Goal: Task Accomplishment & Management: Use online tool/utility

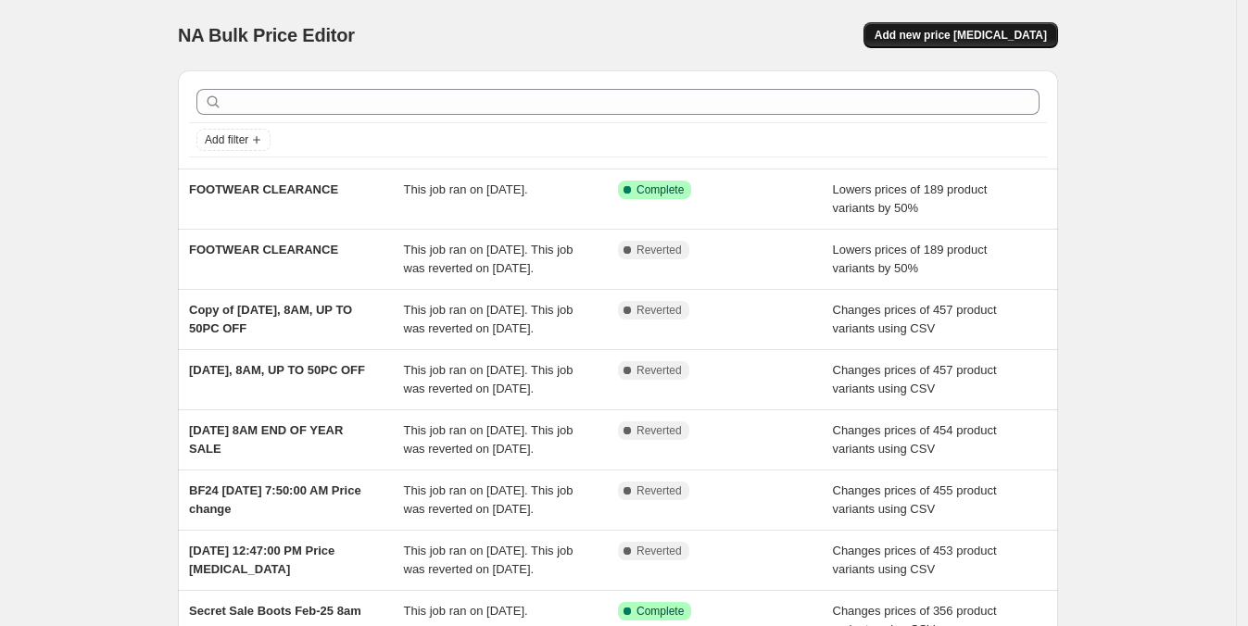
click at [978, 28] on span "Add new price [MEDICAL_DATA]" at bounding box center [961, 35] width 172 height 15
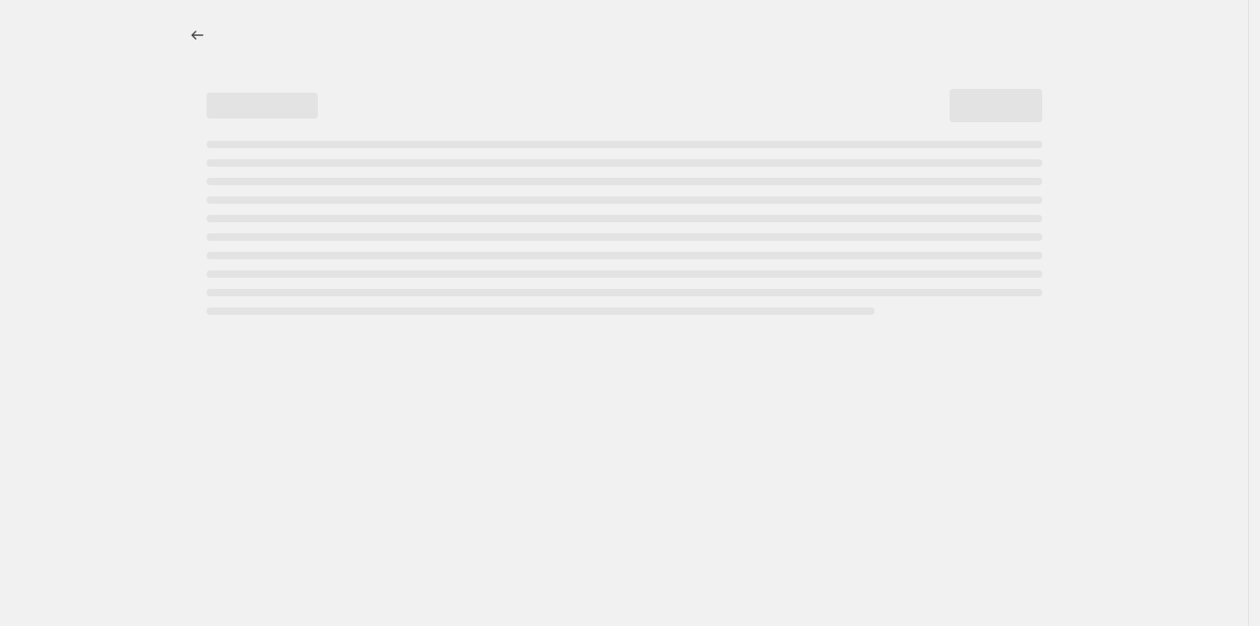
select select "percentage"
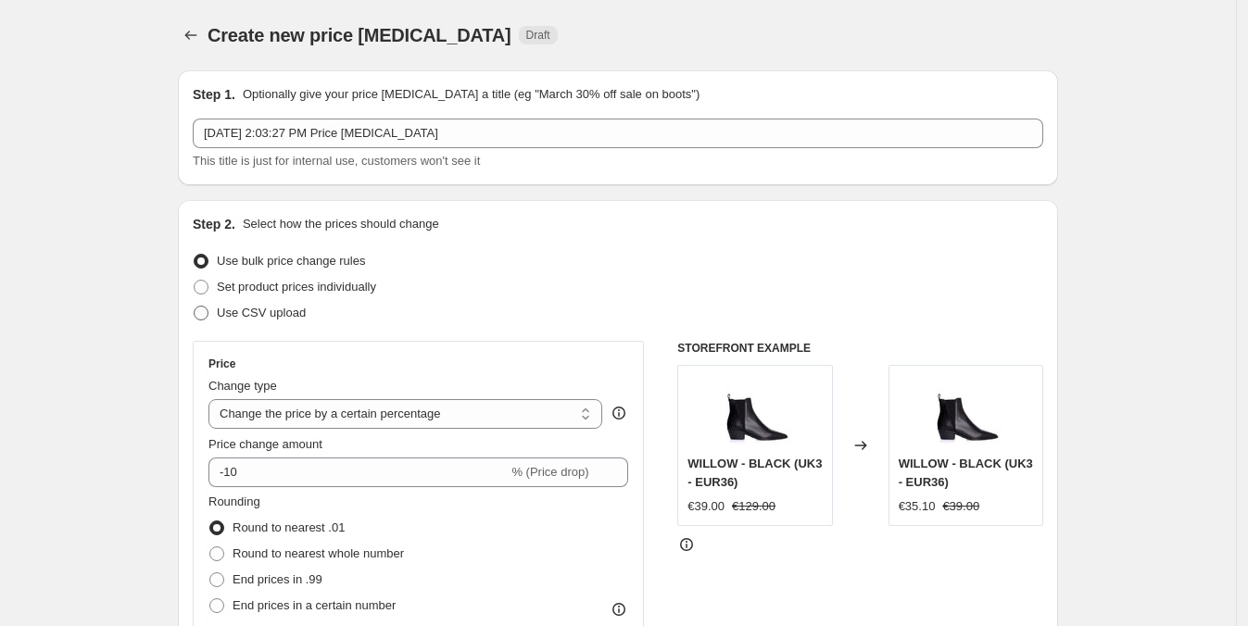
click at [214, 300] on label "Use CSV upload" at bounding box center [249, 313] width 113 height 26
click at [195, 306] on input "Use CSV upload" at bounding box center [194, 306] width 1 height 1
radio input "true"
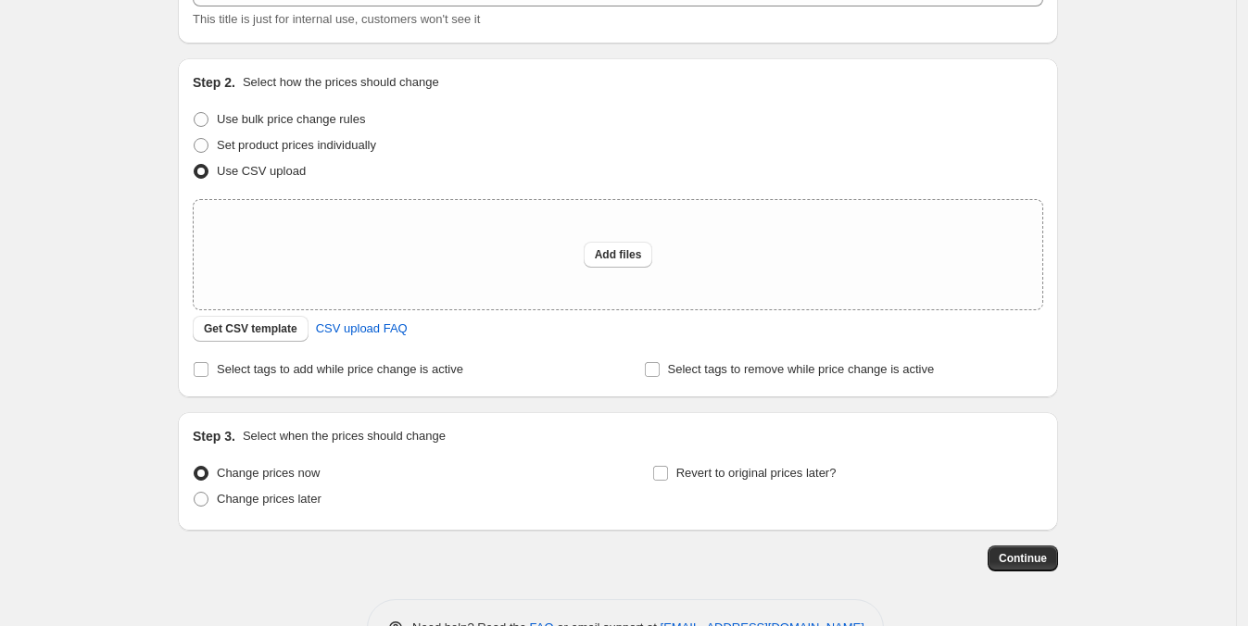
scroll to position [199, 0]
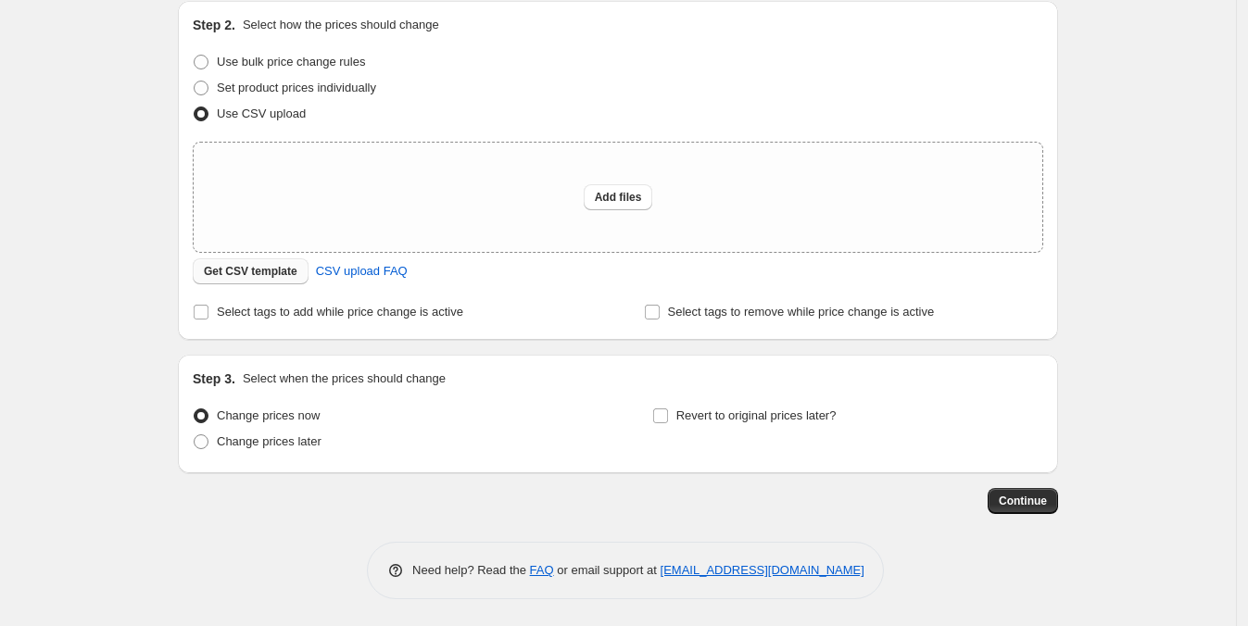
click at [266, 273] on span "Get CSV template" at bounding box center [251, 271] width 94 height 15
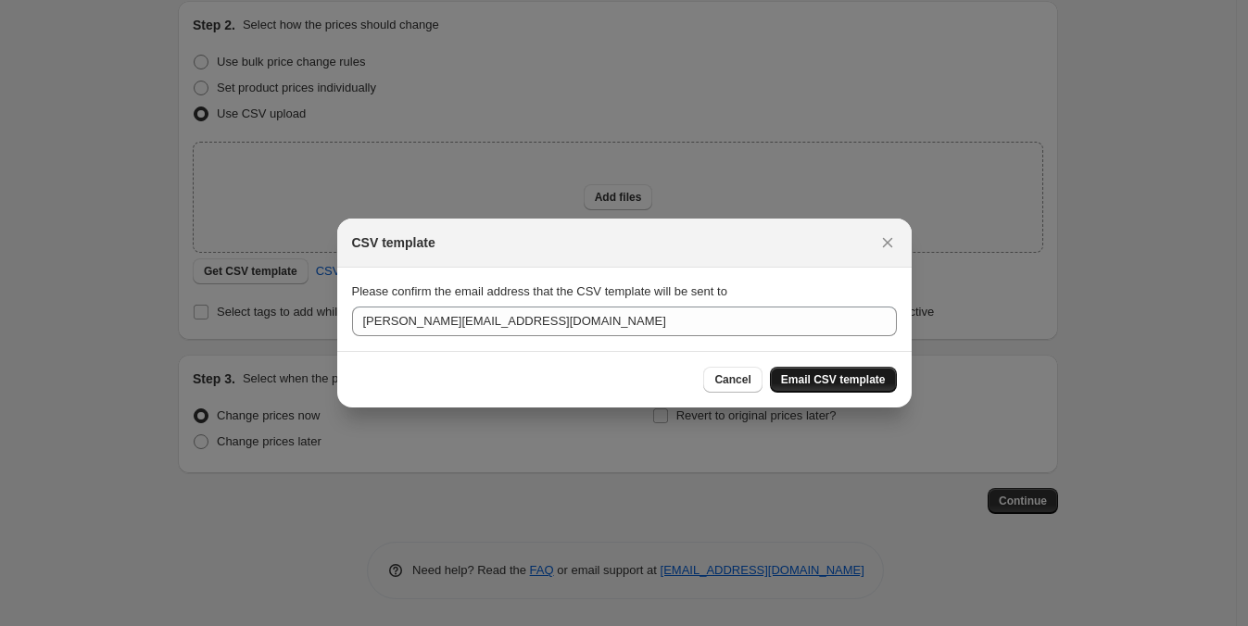
click at [844, 379] on span "Email CSV template" at bounding box center [833, 380] width 105 height 15
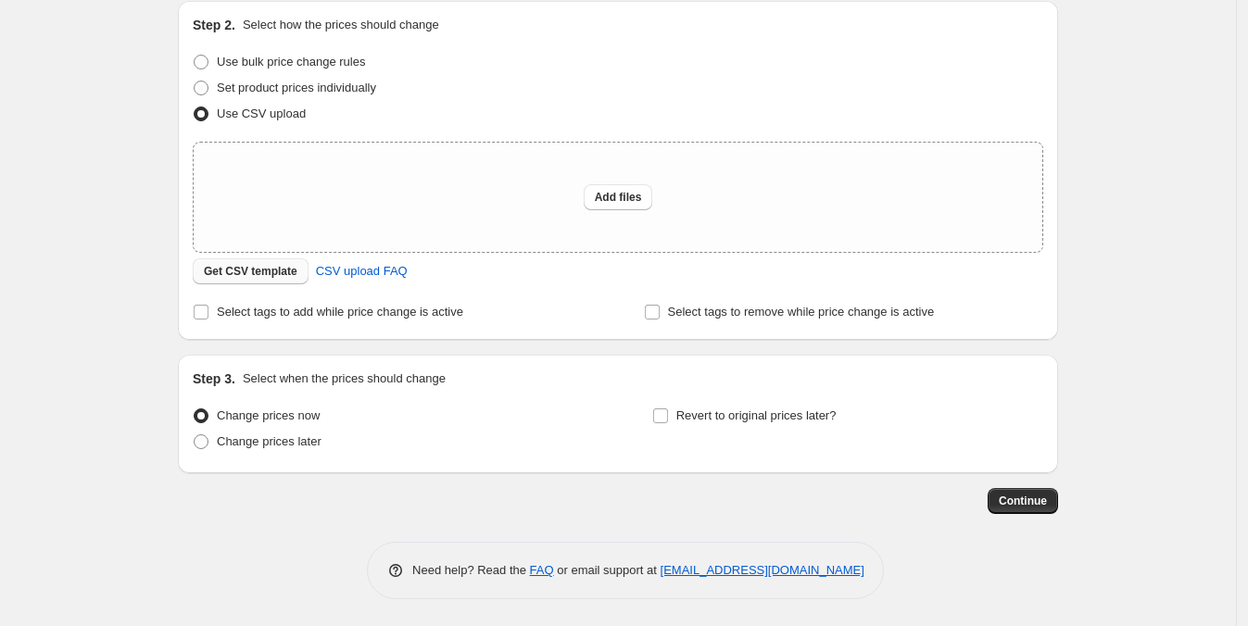
click at [250, 271] on span "Get CSV template" at bounding box center [251, 271] width 94 height 15
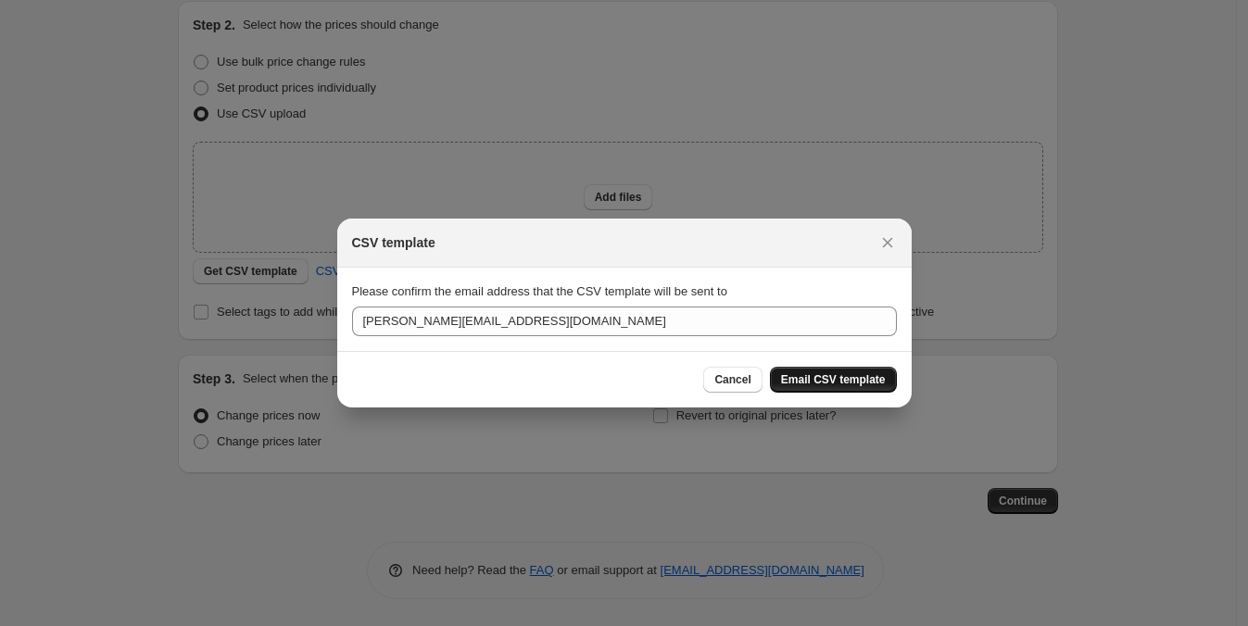
click at [858, 379] on span "Email CSV template" at bounding box center [833, 380] width 105 height 15
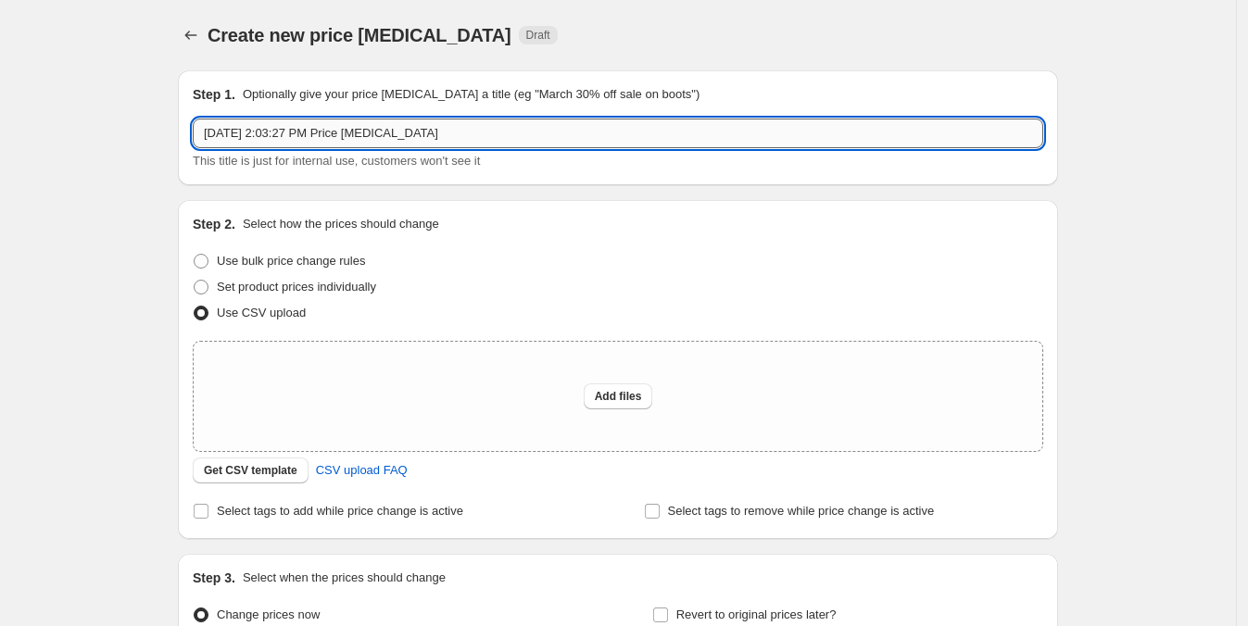
click at [338, 123] on input "Aug 22, 2025, 2:03:27 PM Price change job" at bounding box center [618, 134] width 851 height 30
click at [220, 133] on input "Aug 22, 2025, 2:03:27 PM Price change job" at bounding box center [618, 134] width 851 height 30
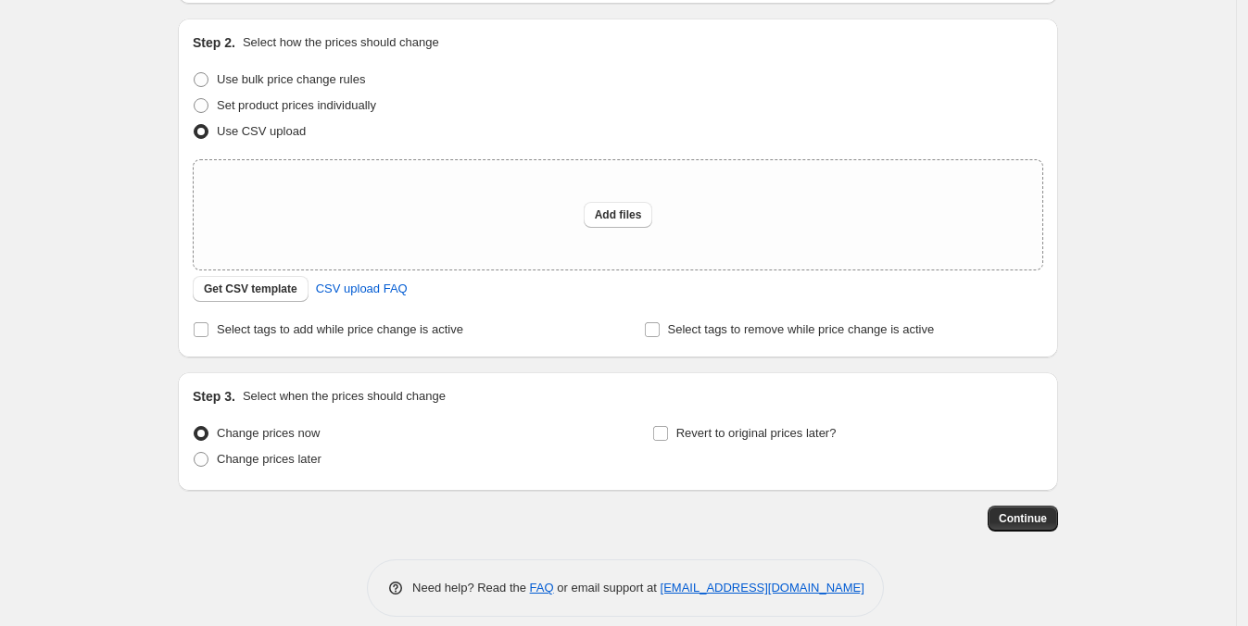
scroll to position [199, 0]
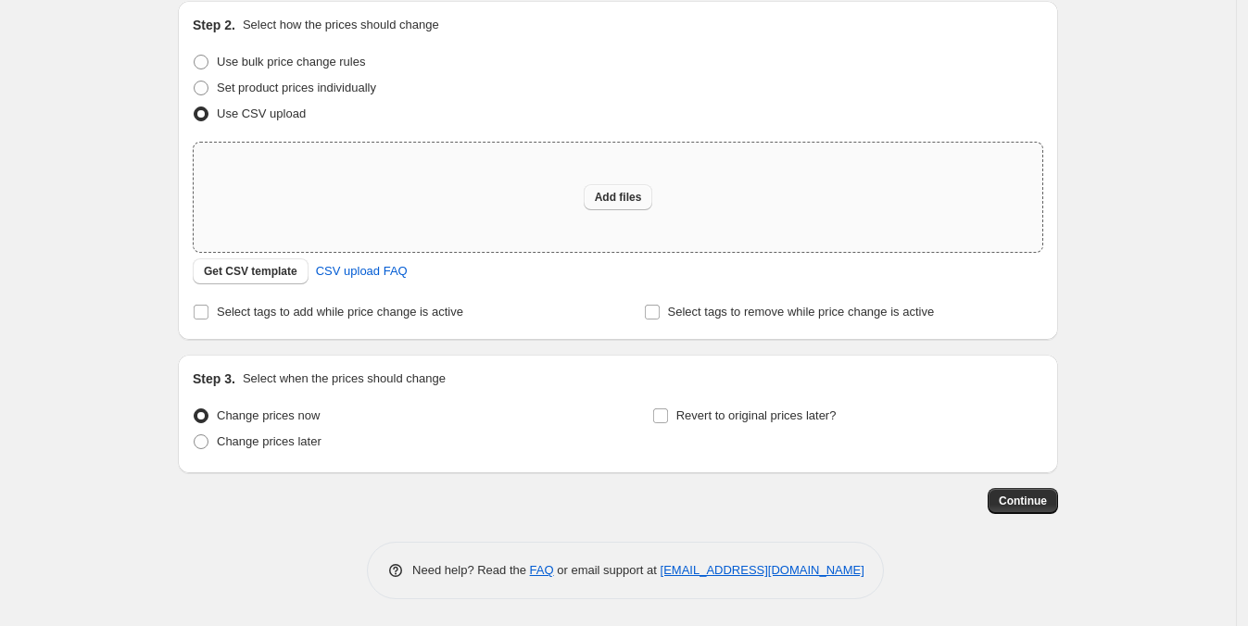
type input "Aug 25 End Of Summer Sale Up To 50% Off"
click at [645, 184] on button "Add files" at bounding box center [618, 197] width 69 height 26
type input "C:\fakepath\25 AUG SS25 END OF SUMMER SALE.csv"
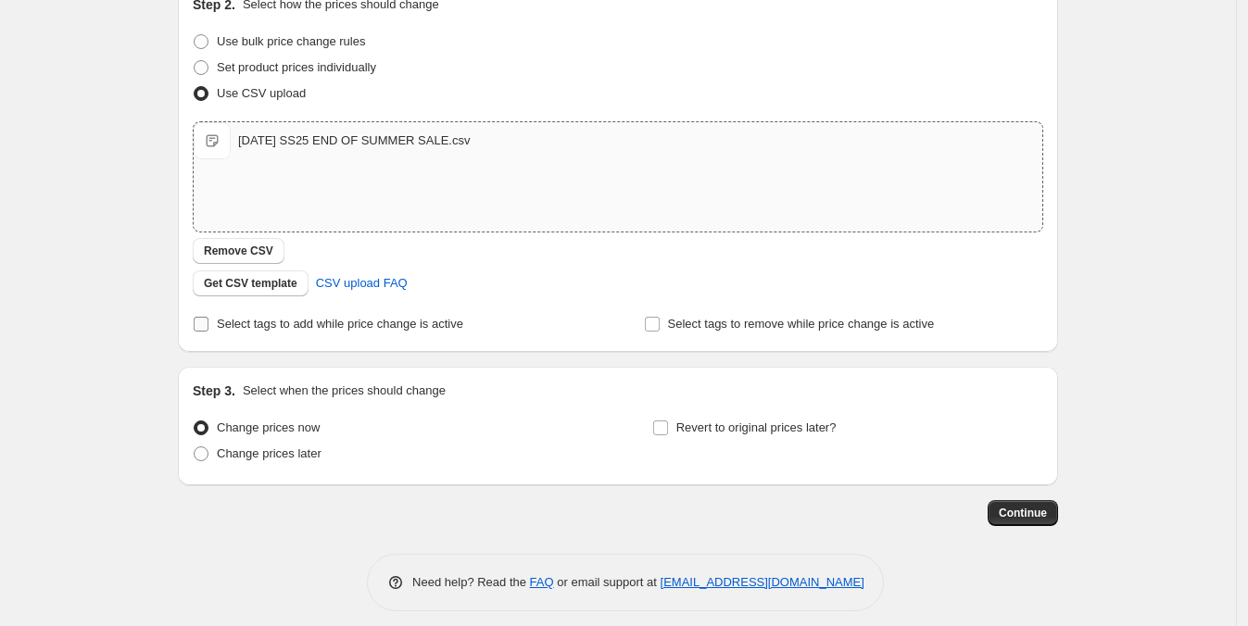
scroll to position [231, 0]
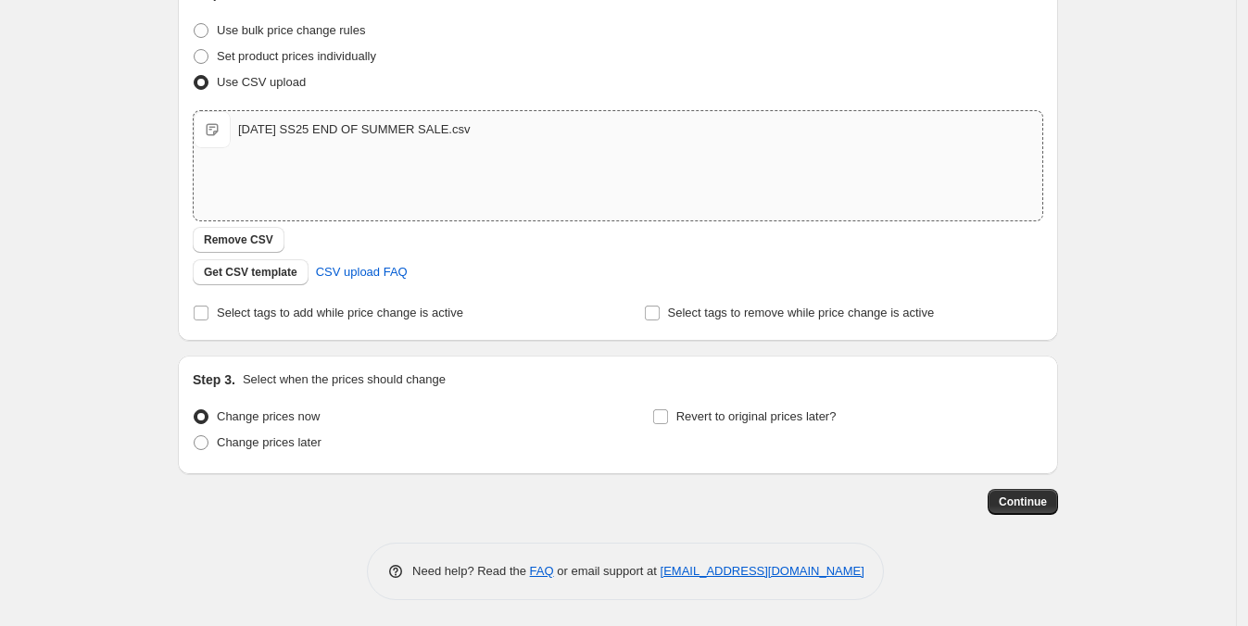
click at [279, 439] on span "Change prices later" at bounding box center [269, 443] width 105 height 14
click at [195, 436] on input "Change prices later" at bounding box center [194, 436] width 1 height 1
radio input "true"
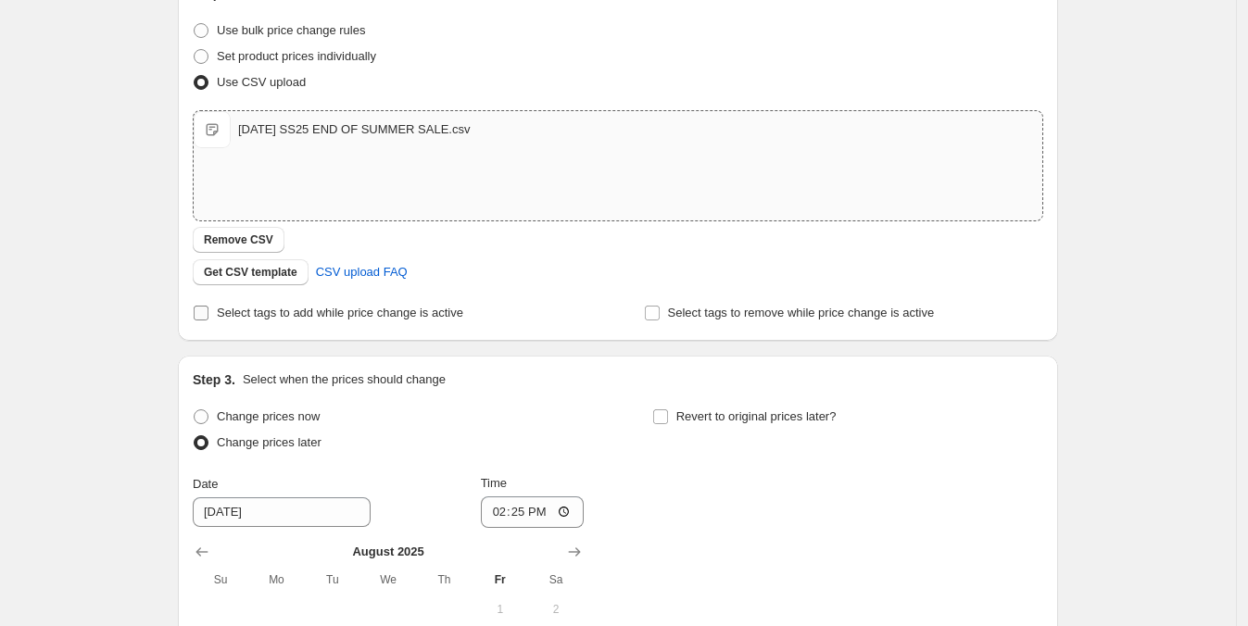
scroll to position [462, 0]
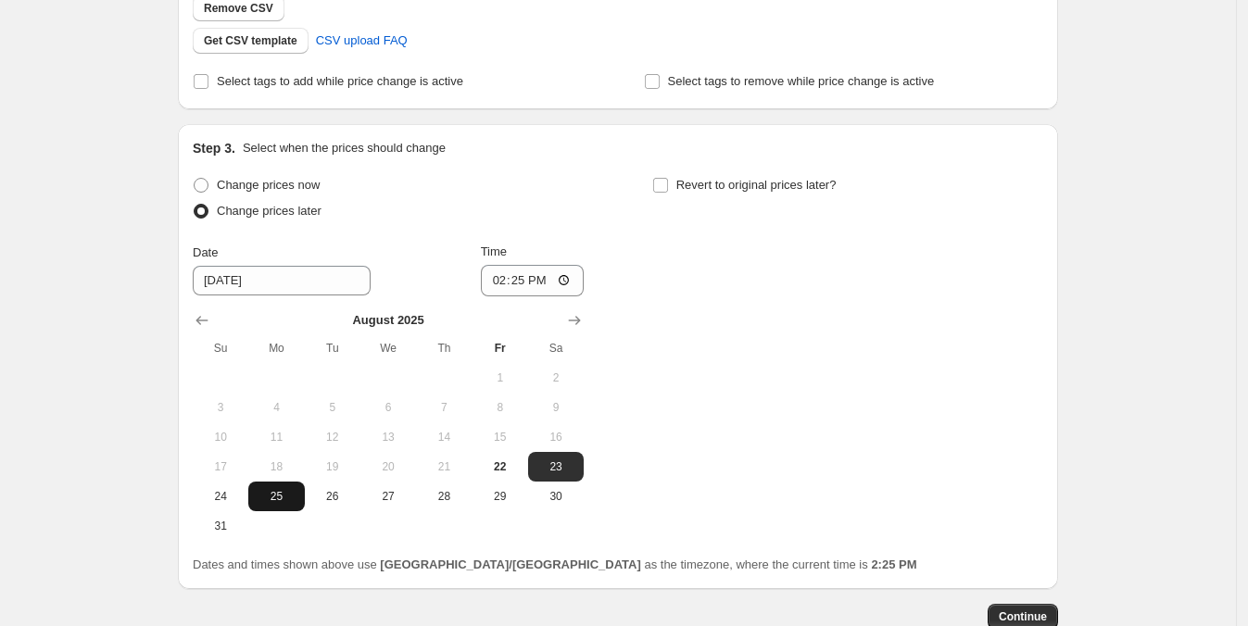
click at [272, 494] on span "25" at bounding box center [276, 496] width 41 height 15
type input "8/25/2025"
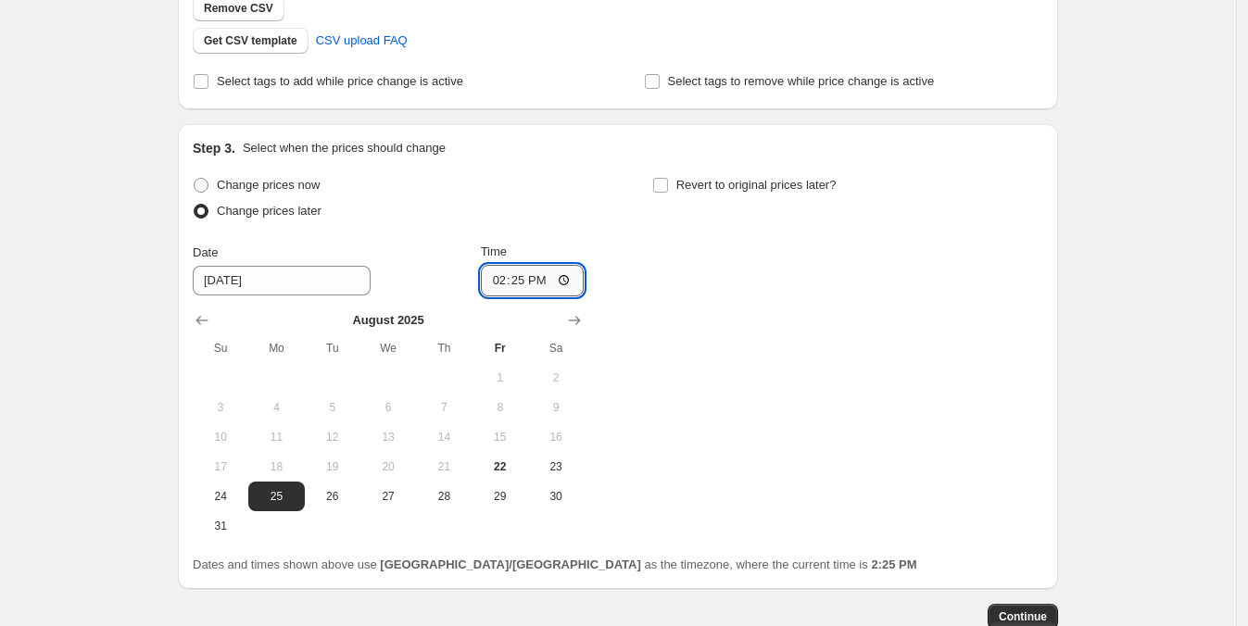
click at [562, 291] on input "14:25" at bounding box center [533, 281] width 104 height 32
click at [556, 284] on input "14:25" at bounding box center [533, 281] width 104 height 32
drag, startPoint x: 556, startPoint y: 284, endPoint x: 546, endPoint y: 283, distance: 10.2
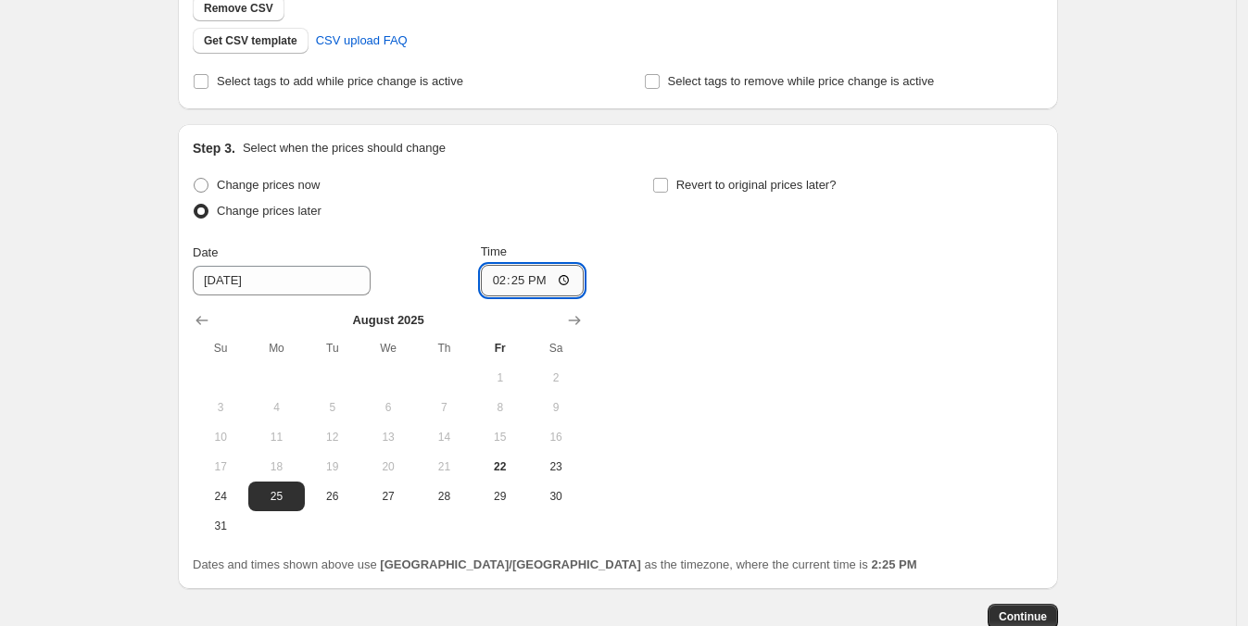
click at [555, 284] on input "14:25" at bounding box center [533, 281] width 104 height 32
click at [544, 283] on input "14:25" at bounding box center [533, 281] width 104 height 32
click at [540, 283] on input "14:25" at bounding box center [533, 281] width 104 height 32
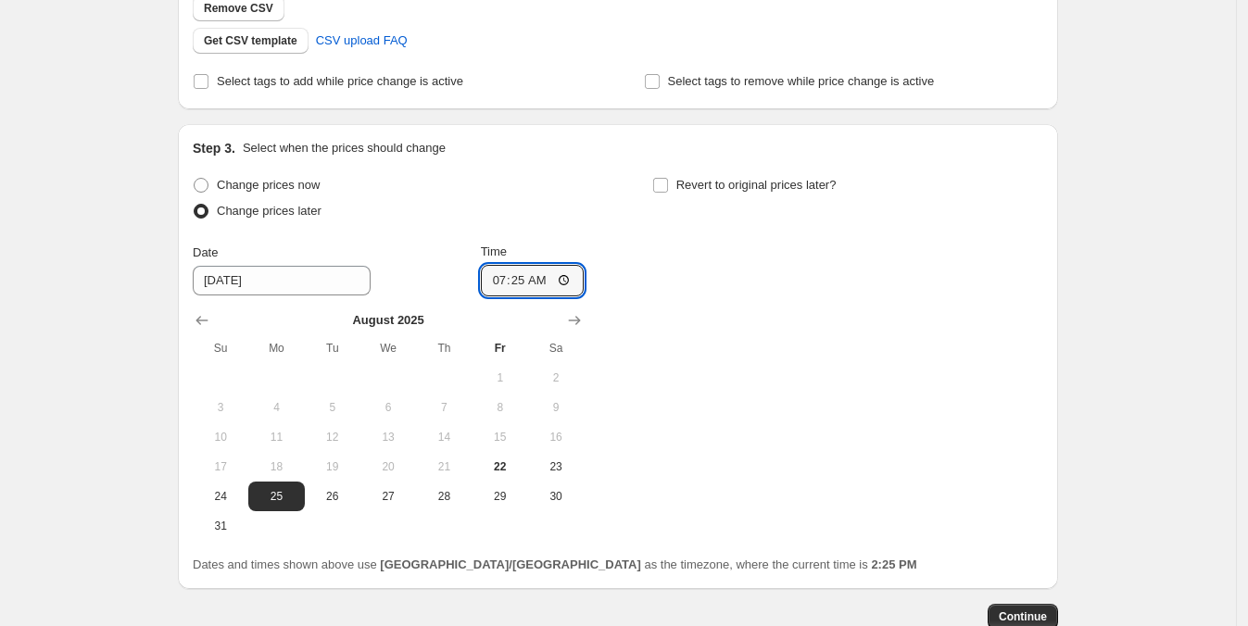
type input "07:00"
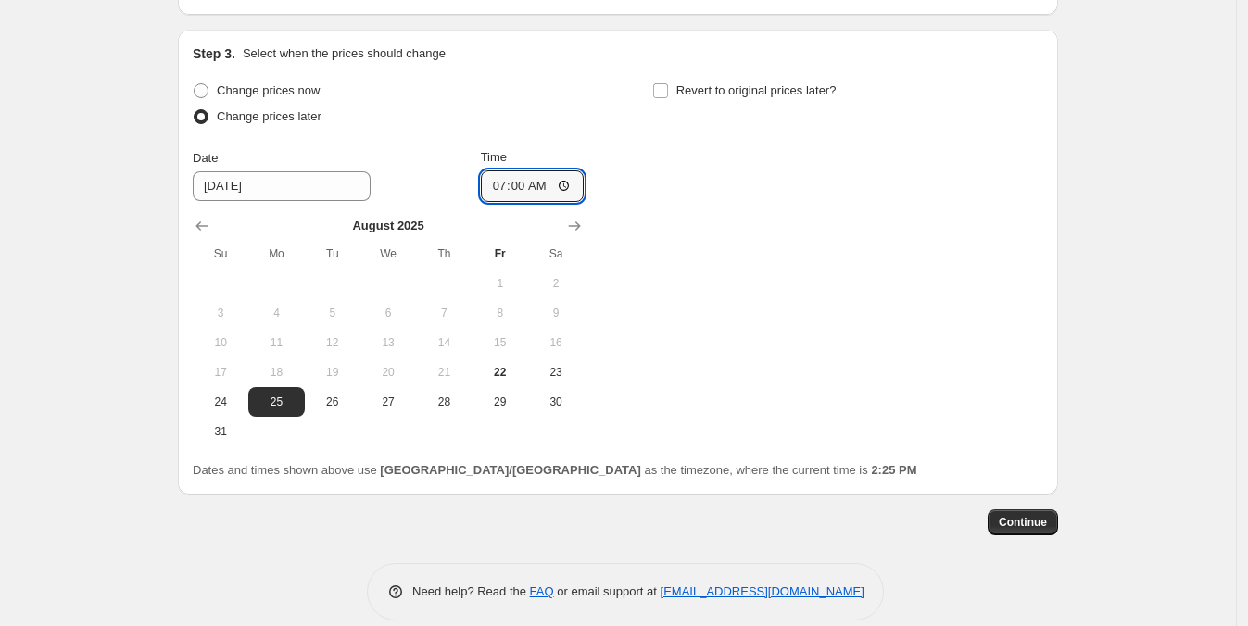
scroll to position [577, 0]
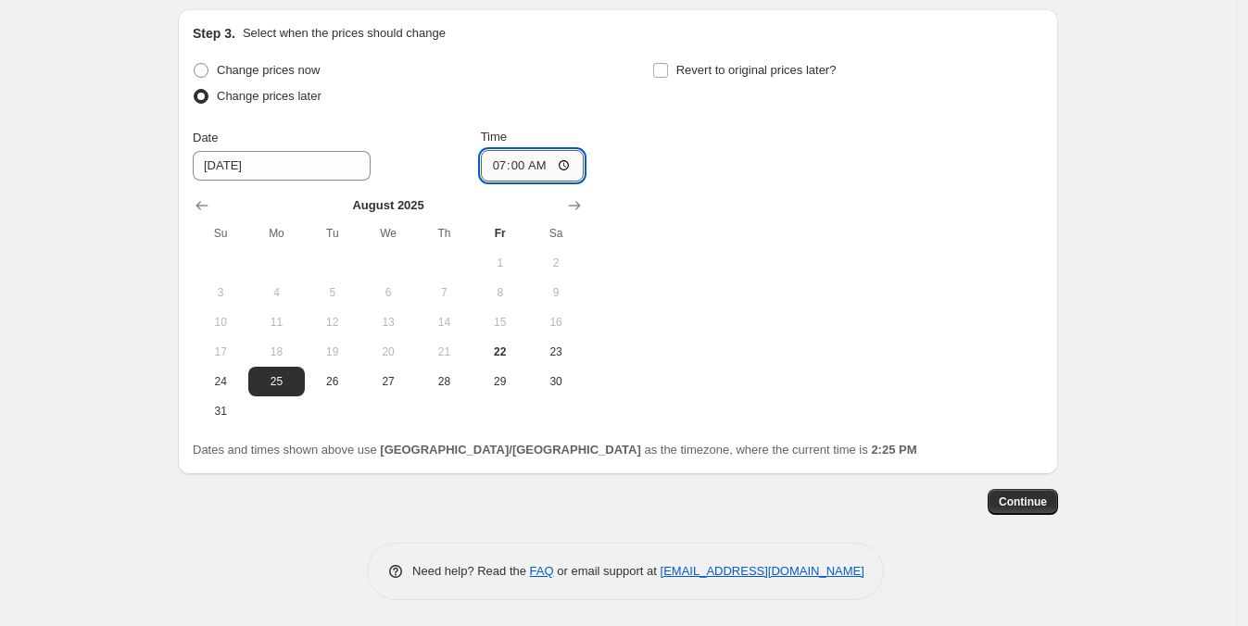
click at [544, 171] on input "07:00" at bounding box center [533, 166] width 104 height 32
click at [542, 170] on input "07:00" at bounding box center [533, 166] width 104 height 32
click at [522, 157] on input "07:00" at bounding box center [533, 166] width 104 height 32
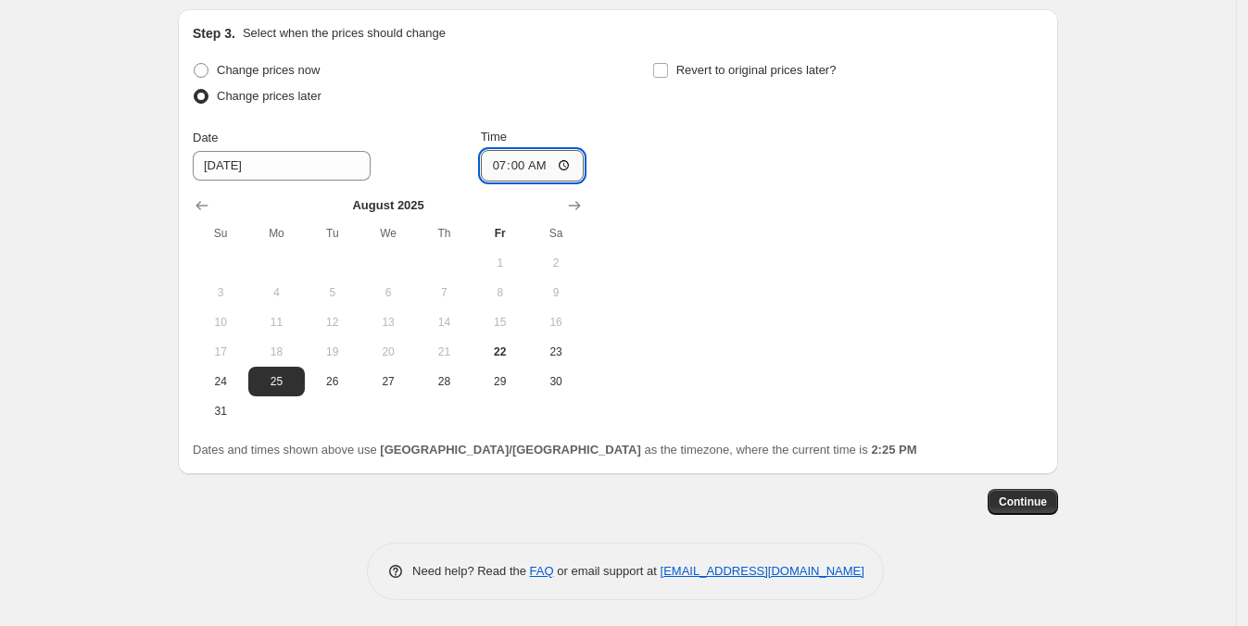
click at [522, 157] on input "07:00" at bounding box center [533, 166] width 104 height 32
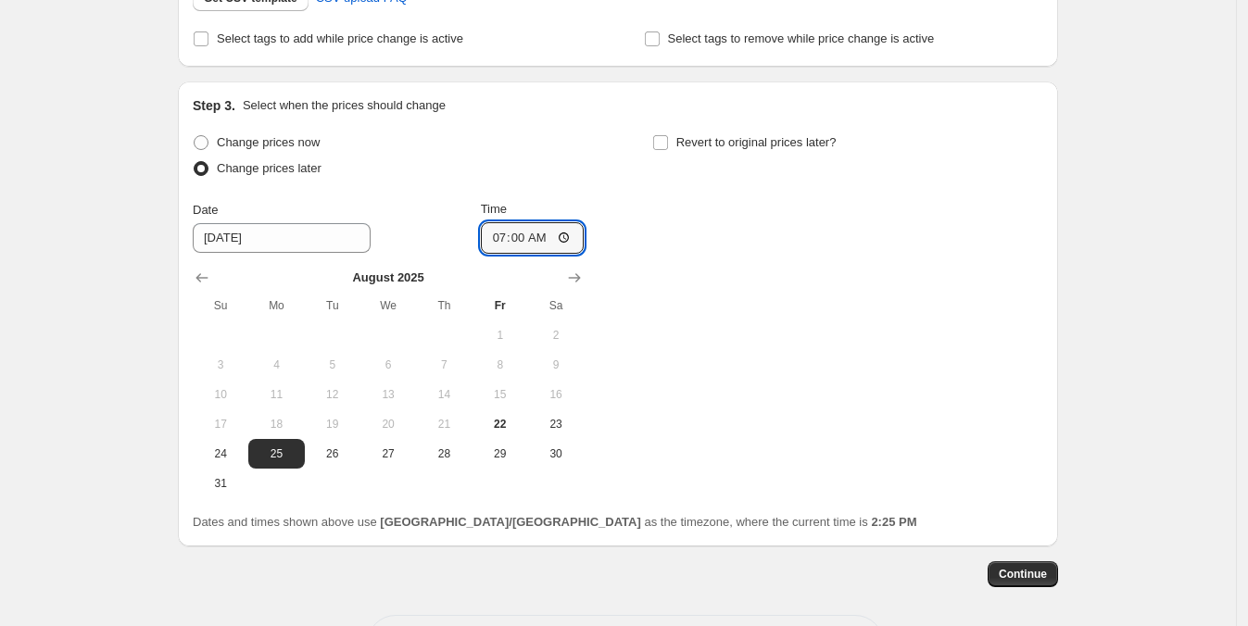
scroll to position [461, 0]
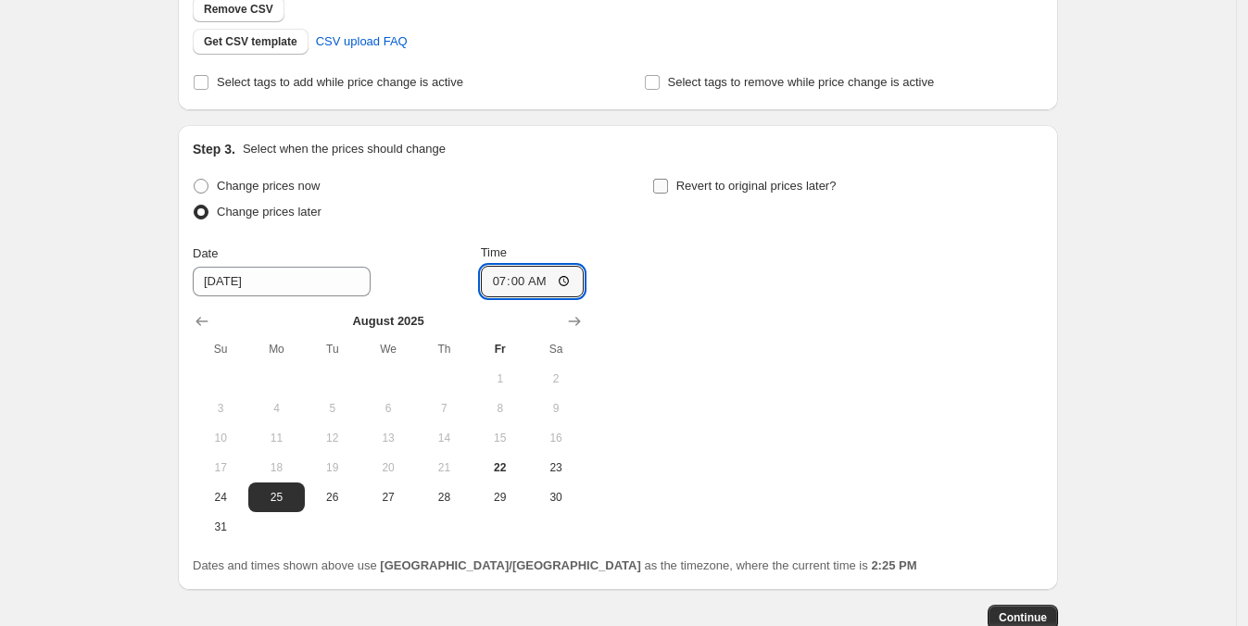
click at [714, 181] on span "Revert to original prices later?" at bounding box center [756, 186] width 160 height 14
click at [668, 181] on input "Revert to original prices later?" at bounding box center [660, 186] width 15 height 15
checkbox input "true"
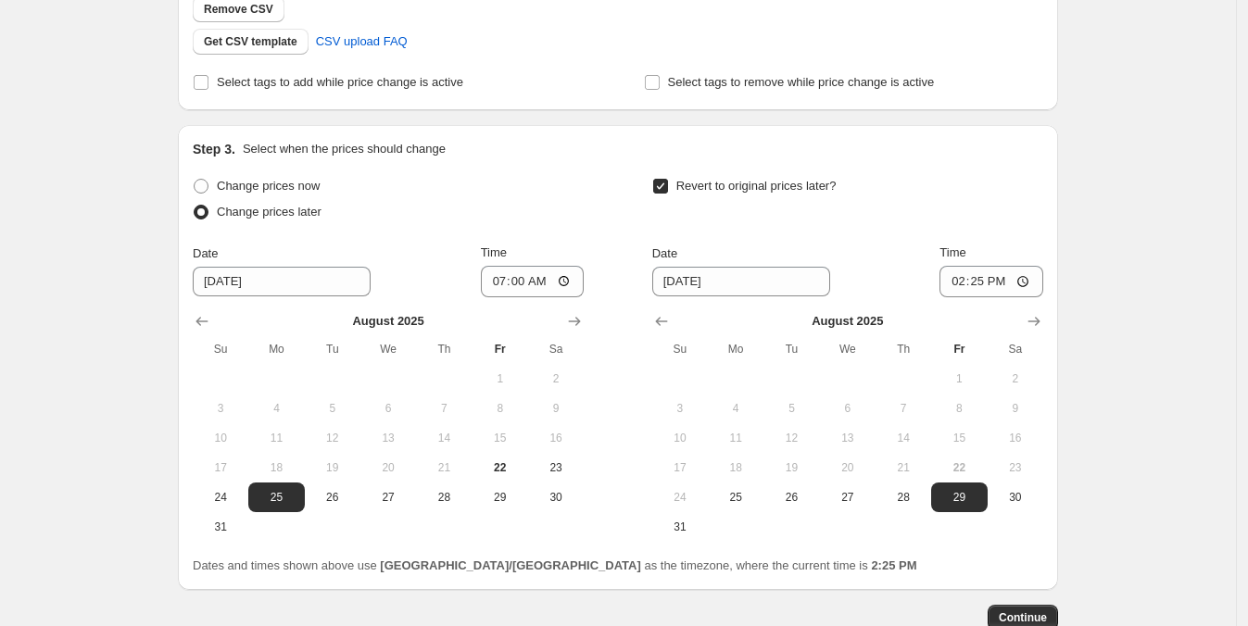
drag, startPoint x: 688, startPoint y: 523, endPoint x: 704, endPoint y: 509, distance: 21.0
click at [689, 524] on span "31" at bounding box center [680, 527] width 41 height 15
type input "8/31/2025"
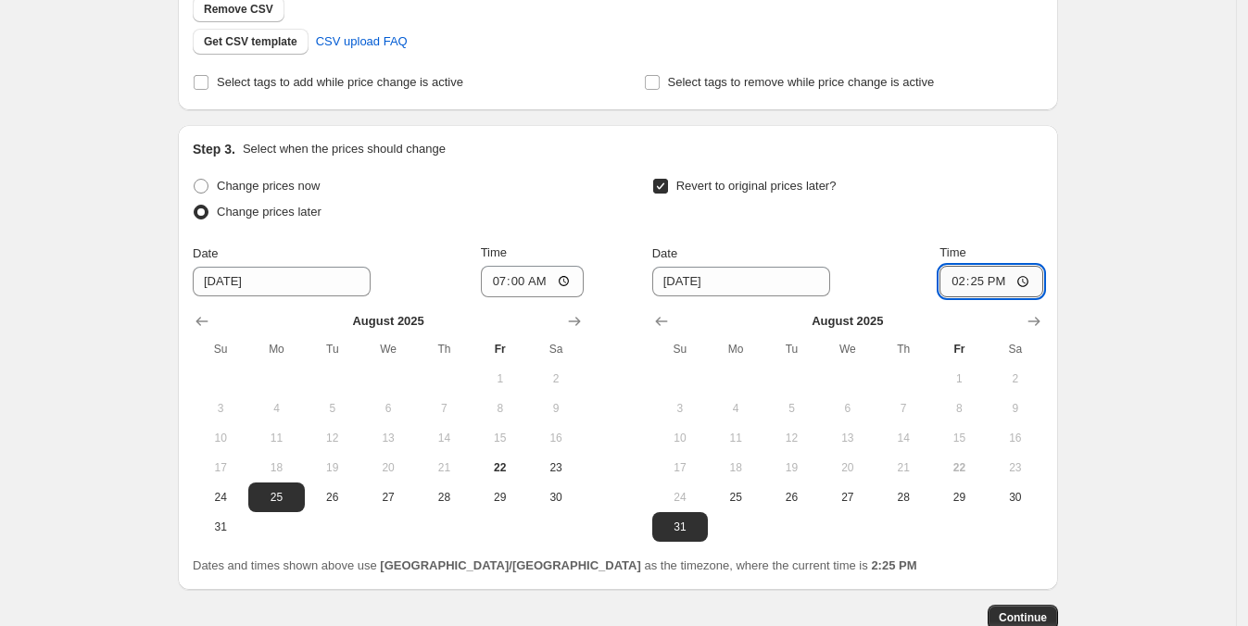
click at [987, 274] on input "14:25" at bounding box center [992, 282] width 104 height 32
type input "11:59"
click at [1208, 267] on div "Create new price change job. This page is ready Create new price change job Dra…" at bounding box center [618, 142] width 1236 height 1206
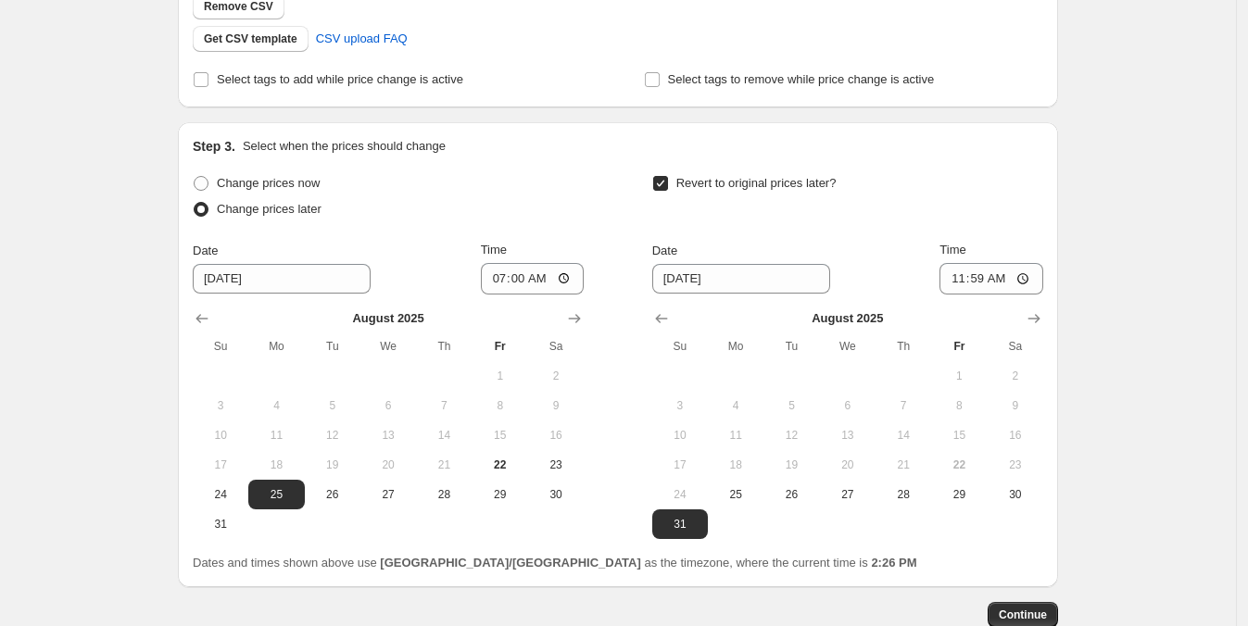
scroll to position [577, 0]
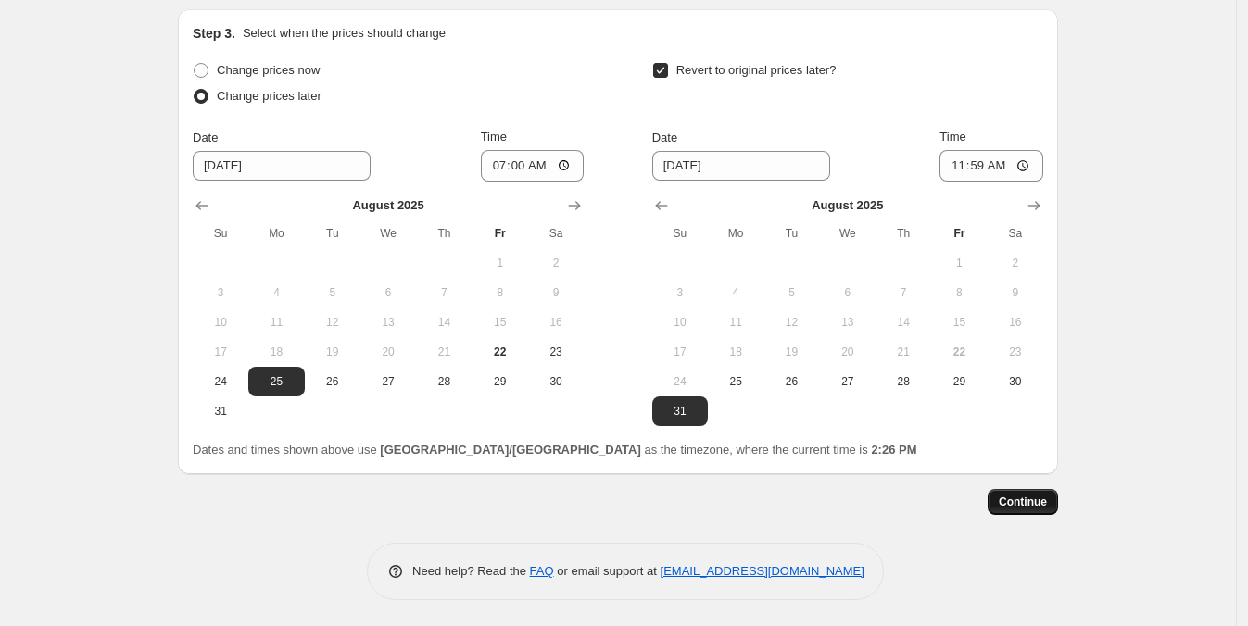
click at [1020, 511] on button "Continue" at bounding box center [1023, 502] width 70 height 26
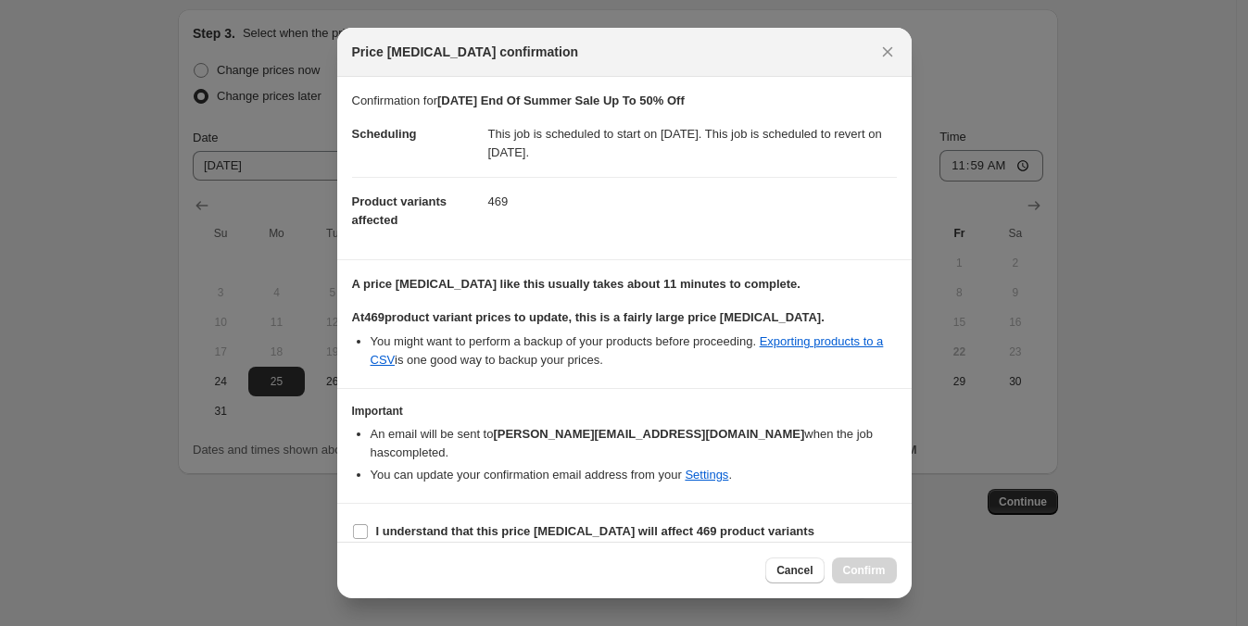
drag, startPoint x: 398, startPoint y: 504, endPoint x: 491, endPoint y: 529, distance: 96.9
click at [398, 523] on span "I understand that this price change job will affect 469 product variants" at bounding box center [595, 532] width 438 height 19
click at [368, 524] on input "I understand that this price change job will affect 469 product variants" at bounding box center [360, 531] width 15 height 15
checkbox input "true"
click at [862, 564] on span "Confirm" at bounding box center [864, 570] width 43 height 15
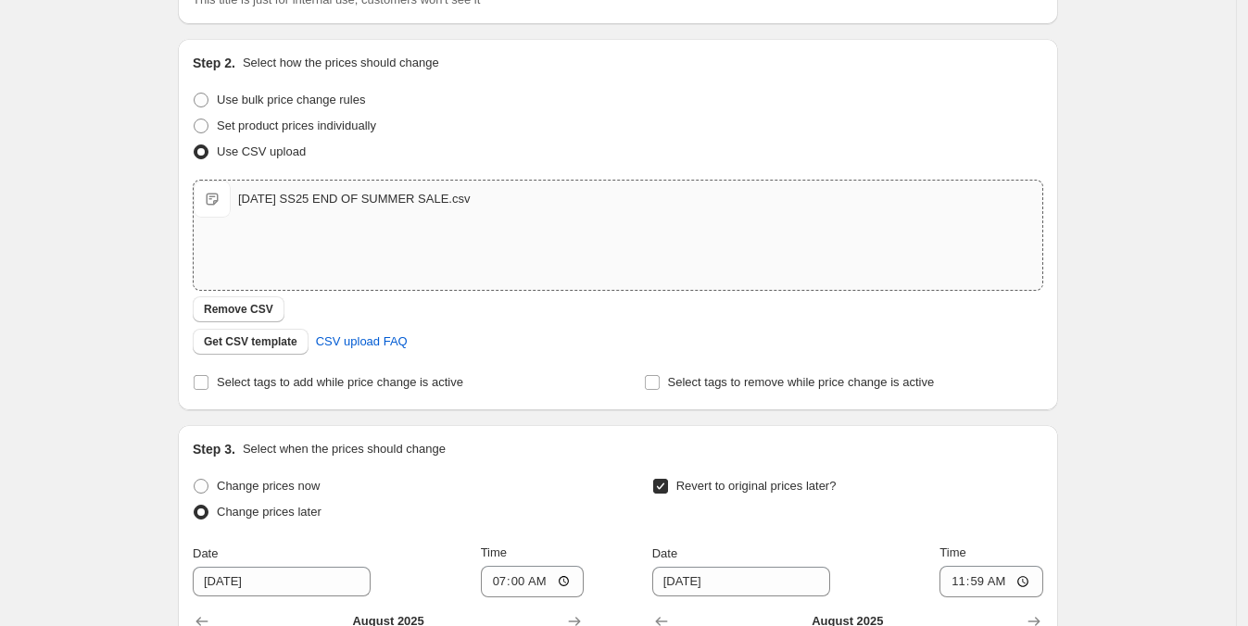
scroll to position [690, 0]
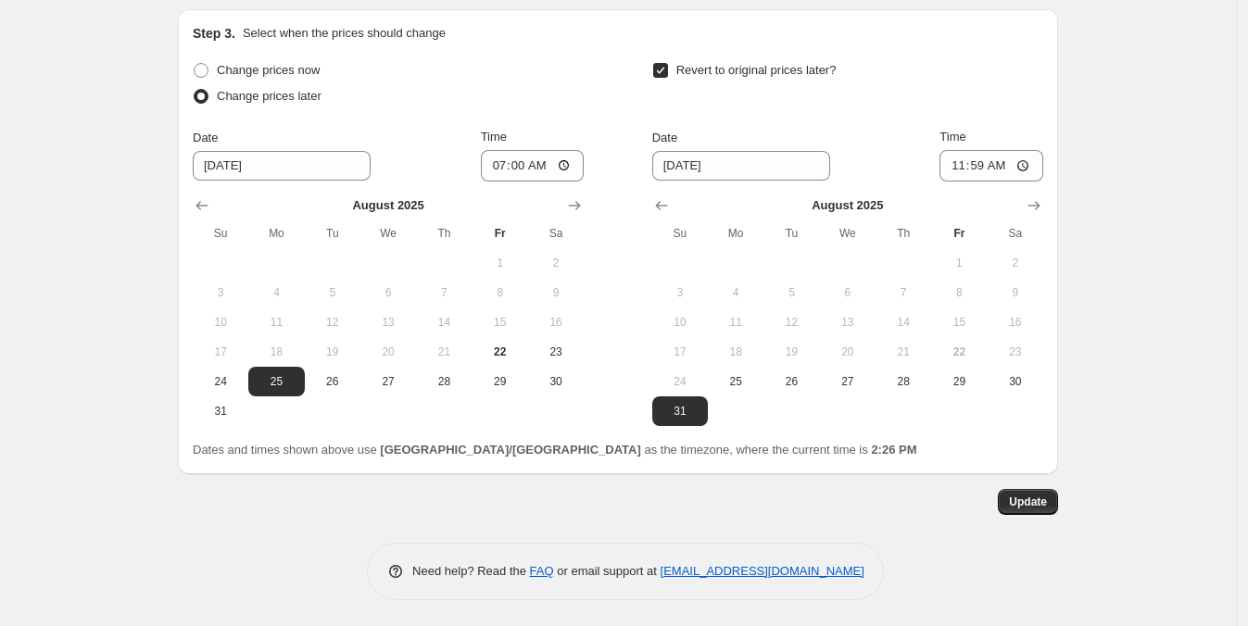
click at [1041, 512] on button "Update" at bounding box center [1028, 502] width 60 height 26
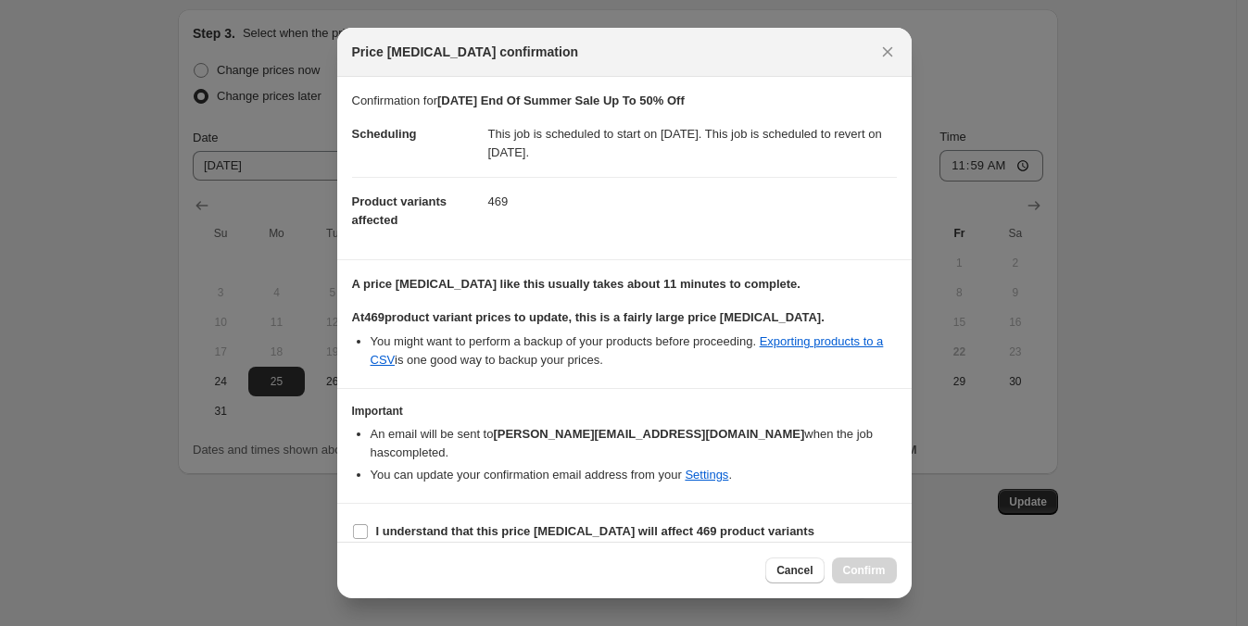
click at [764, 563] on div "Cancel Confirm" at bounding box center [624, 571] width 545 height 26
drag, startPoint x: 809, startPoint y: 574, endPoint x: 815, endPoint y: 557, distance: 17.6
click at [811, 575] on span "Cancel" at bounding box center [795, 570] width 36 height 15
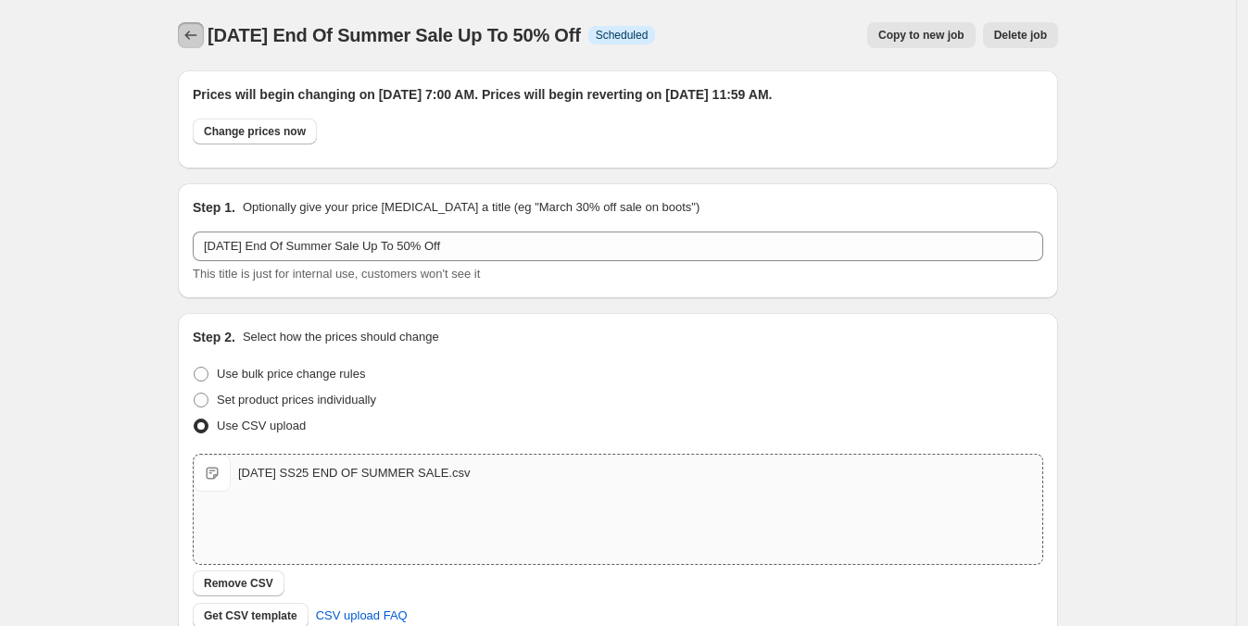
click at [200, 38] on icon "Price change jobs" at bounding box center [191, 35] width 19 height 19
